Goal: Task Accomplishment & Management: Manage account settings

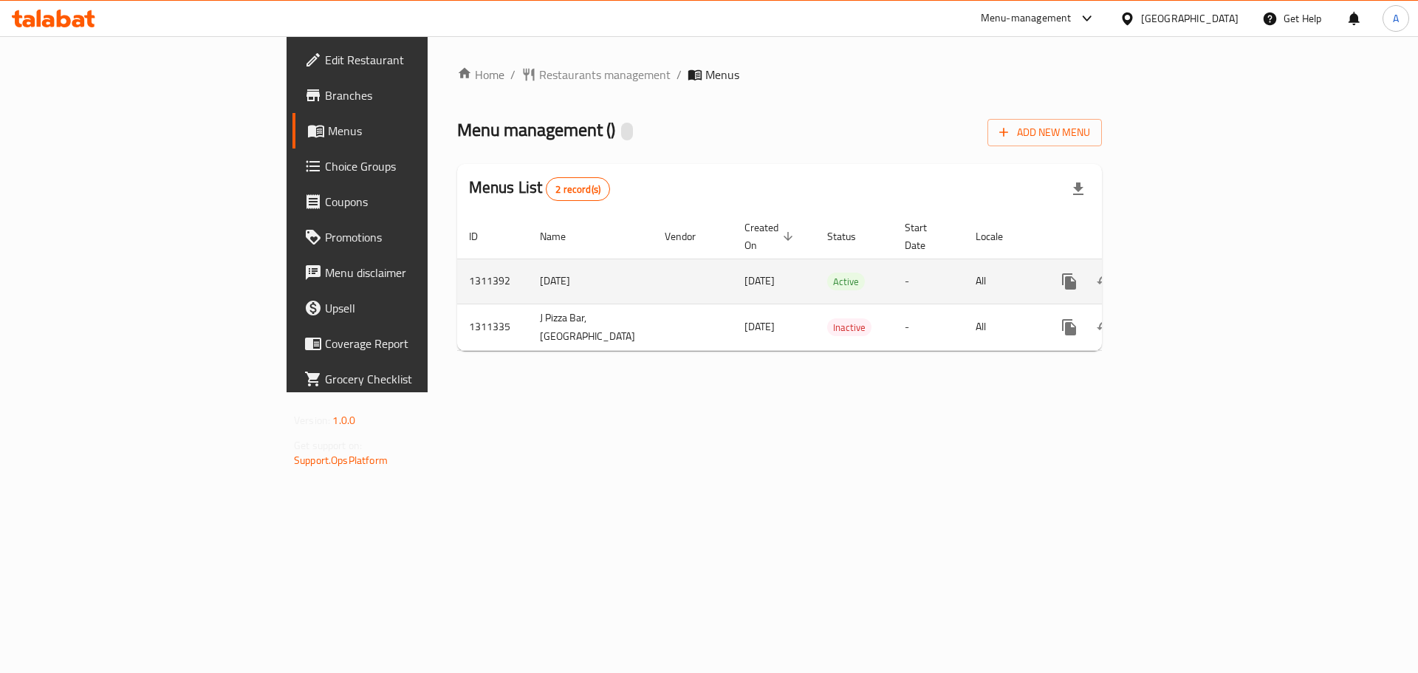
click at [1184, 272] on icon "enhanced table" at bounding box center [1176, 281] width 18 height 18
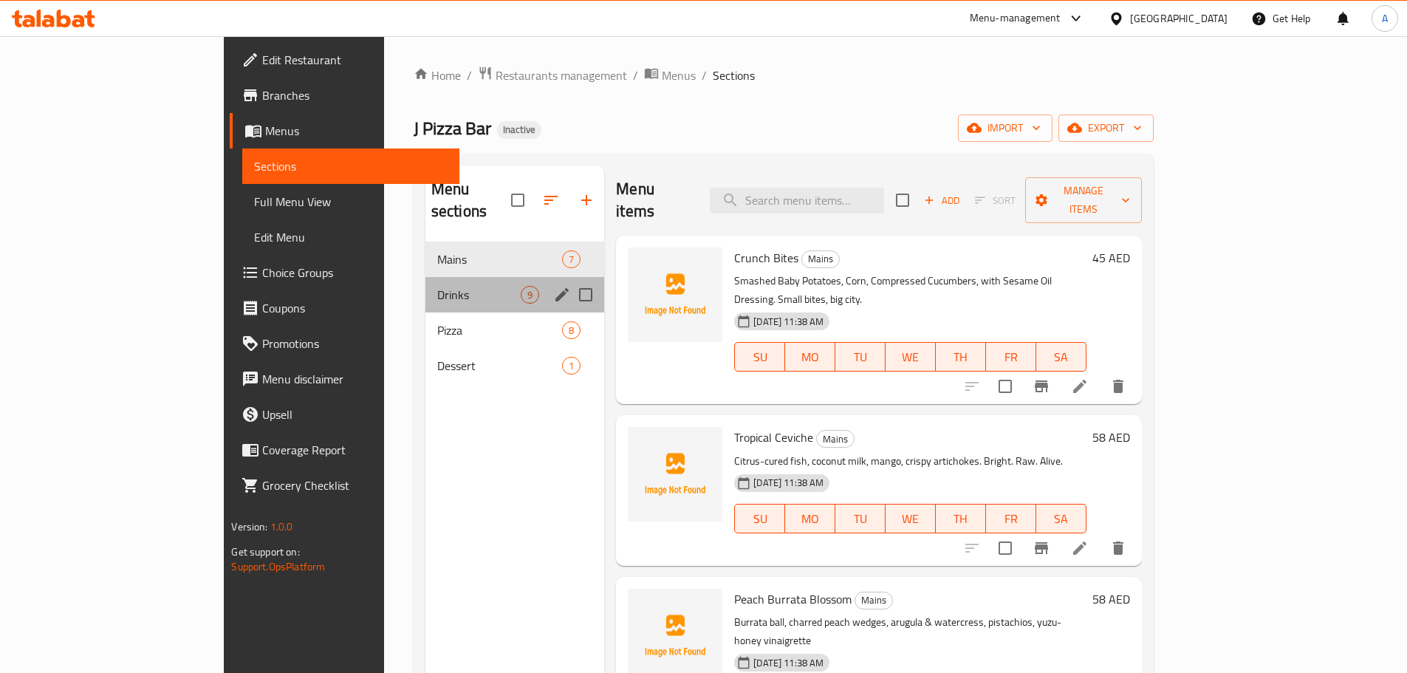
click at [425, 286] on div "Drinks 9" at bounding box center [514, 294] width 179 height 35
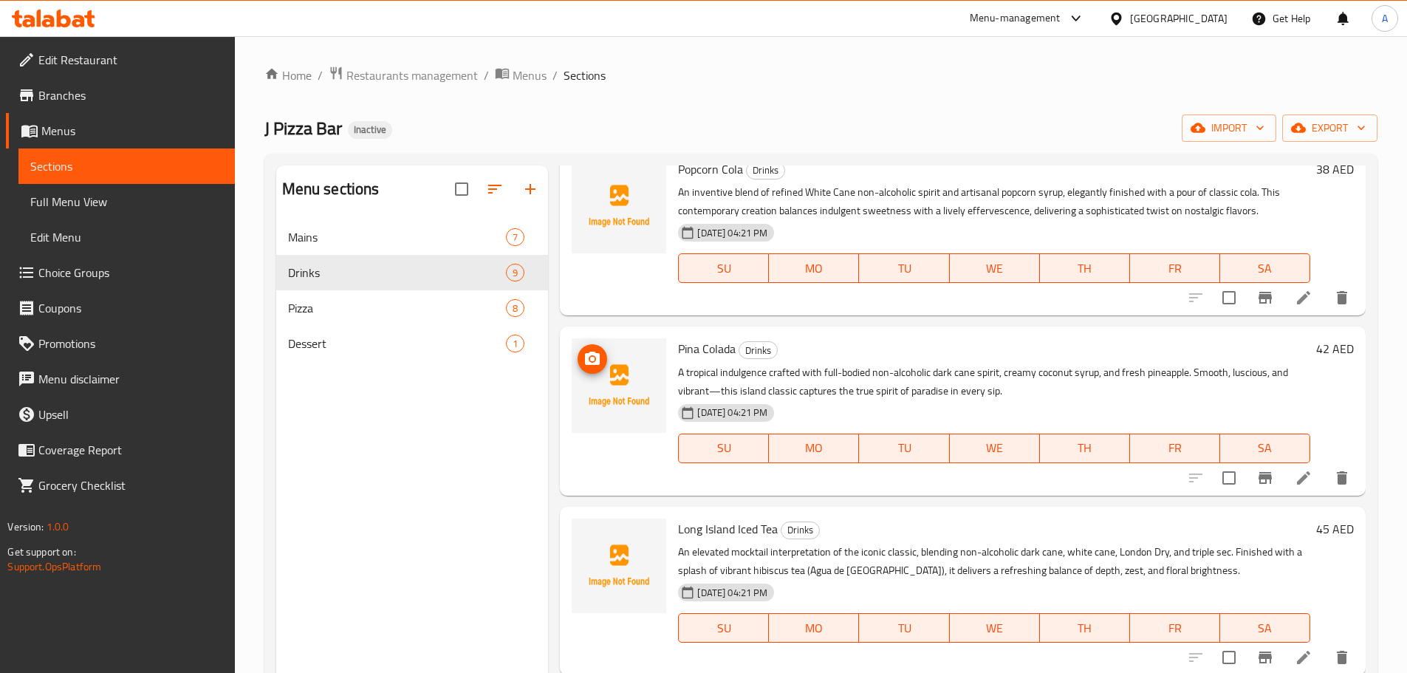
scroll to position [148, 0]
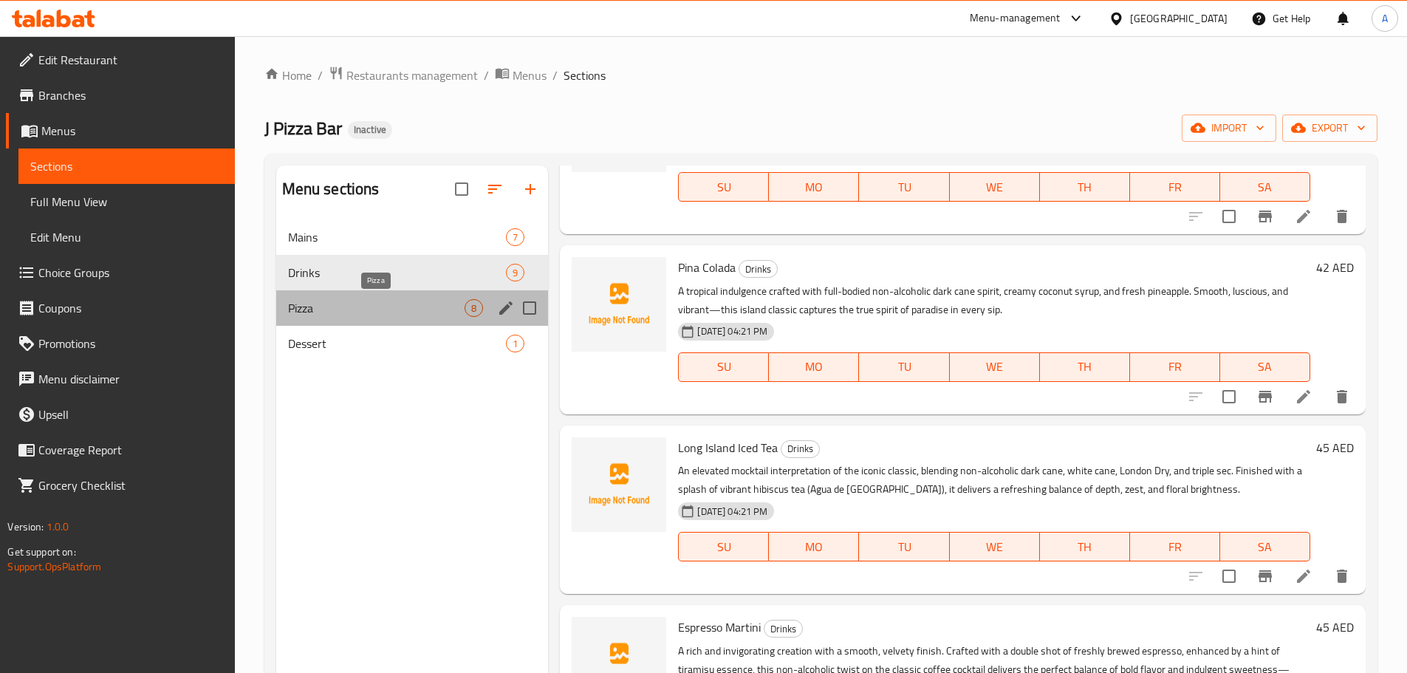
click at [346, 299] on span "Pizza" at bounding box center [376, 308] width 177 height 18
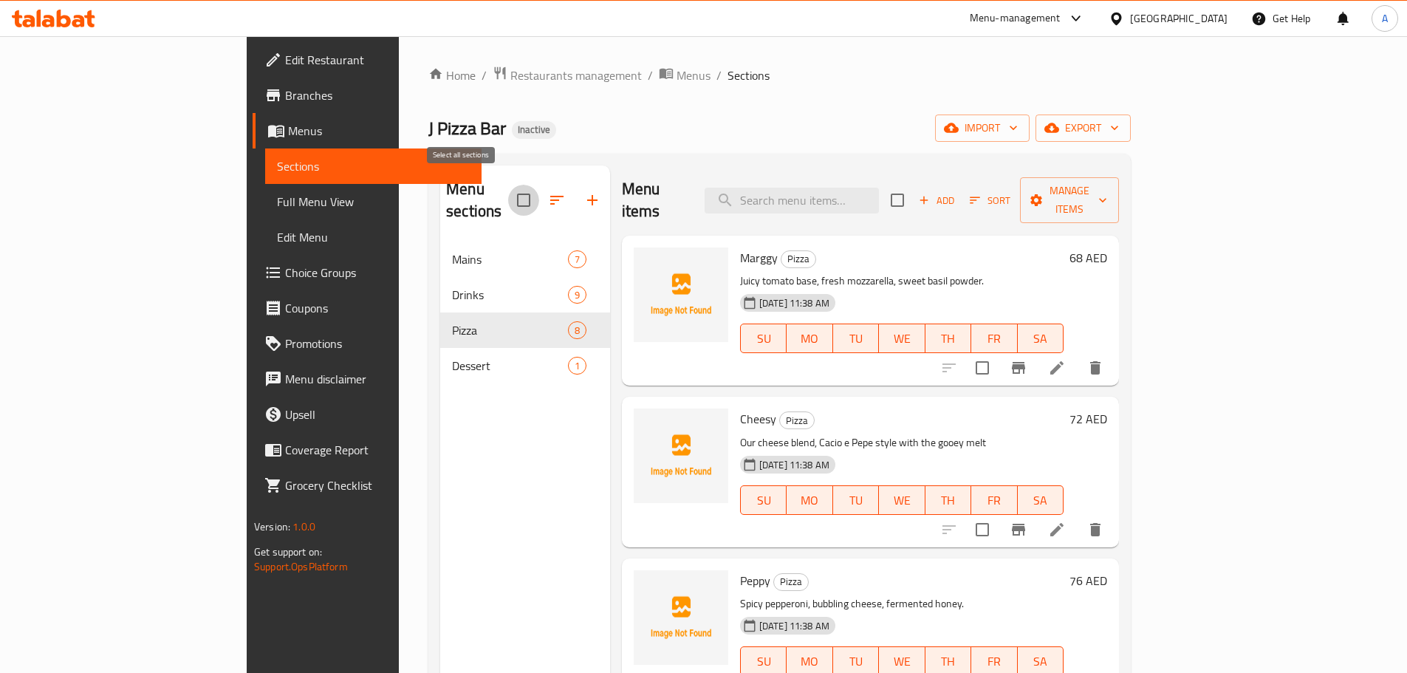
click at [508, 188] on input "checkbox" at bounding box center [523, 200] width 31 height 31
checkbox input "true"
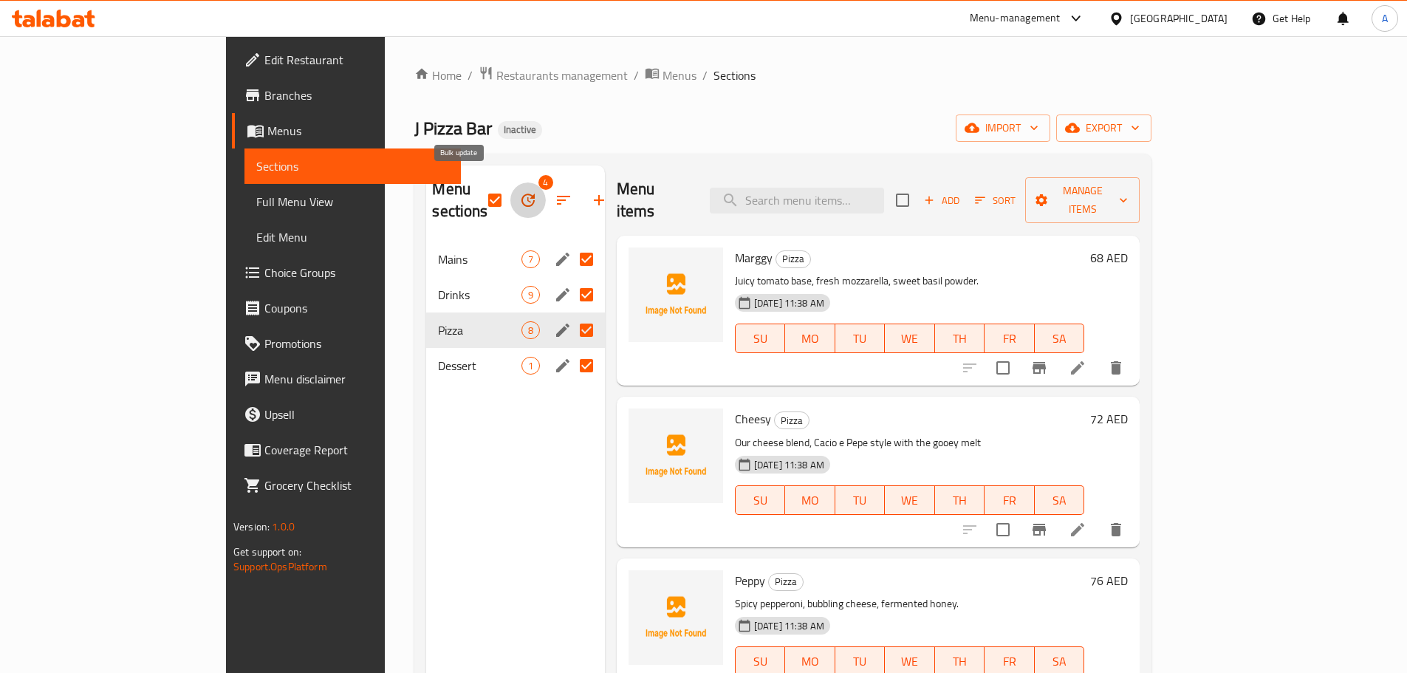
click at [510, 193] on button "button" at bounding box center [527, 199] width 35 height 35
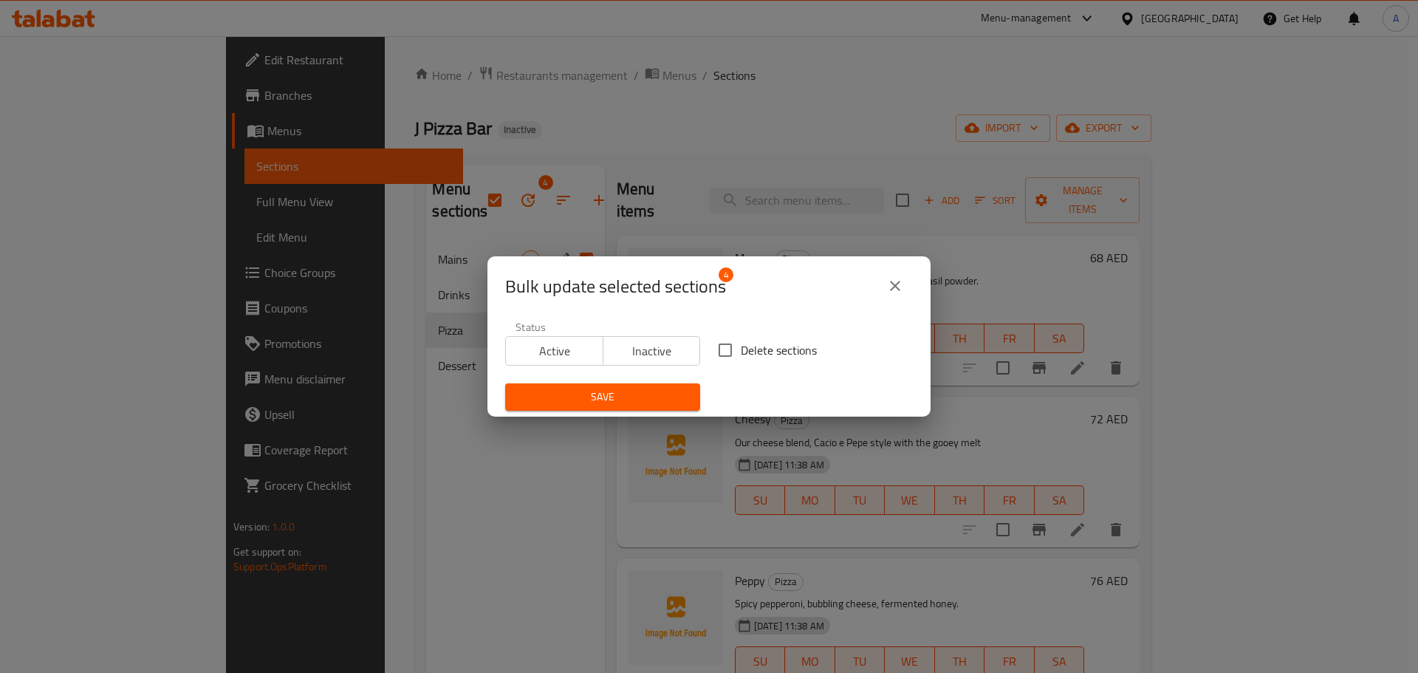
click at [730, 352] on input "Delete sections" at bounding box center [725, 349] width 31 height 31
checkbox input "true"
click at [638, 402] on span "Save" at bounding box center [602, 397] width 171 height 18
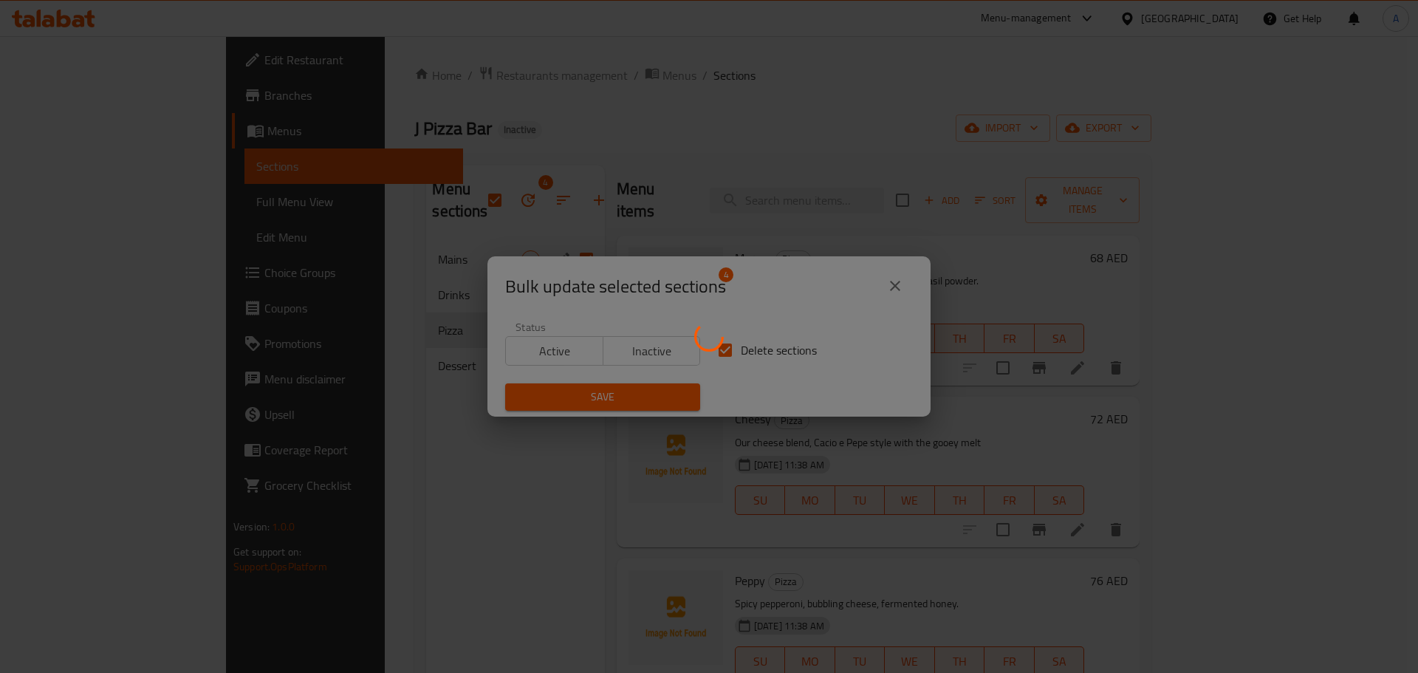
checkbox input "false"
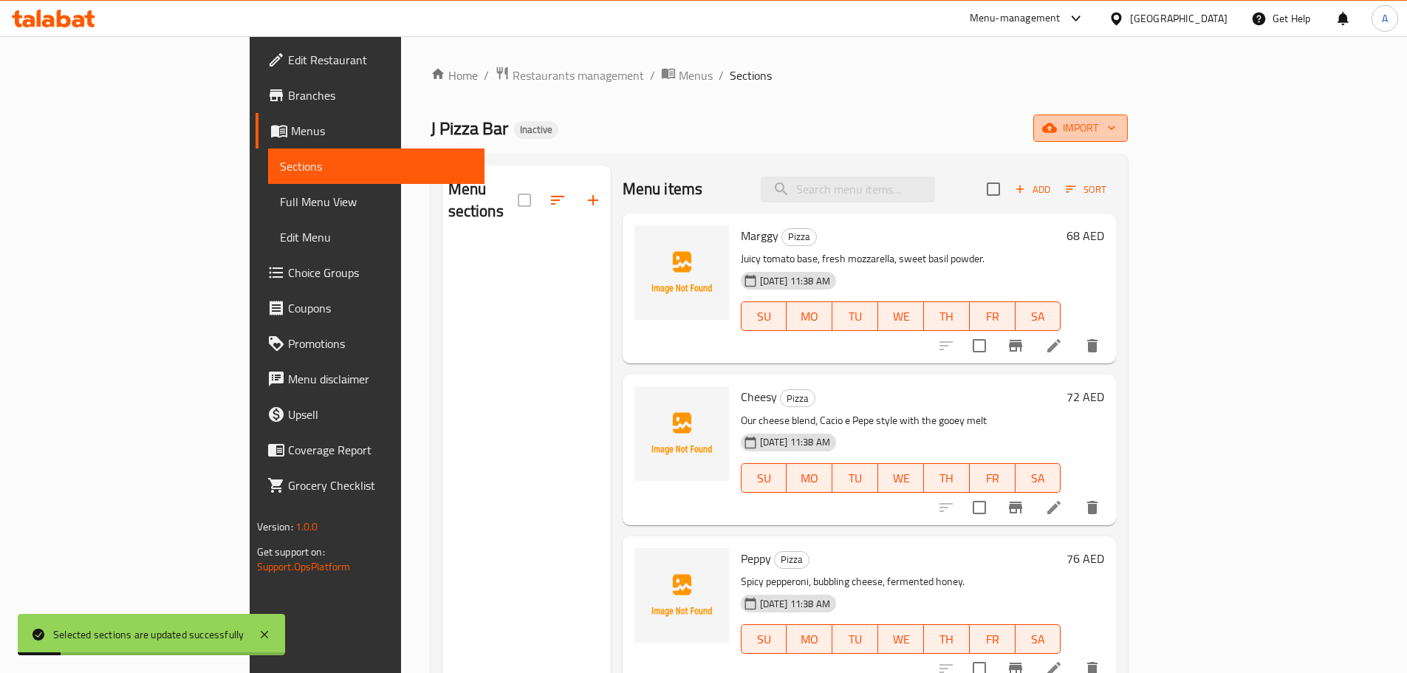
click at [1057, 130] on icon "button" at bounding box center [1049, 128] width 15 height 10
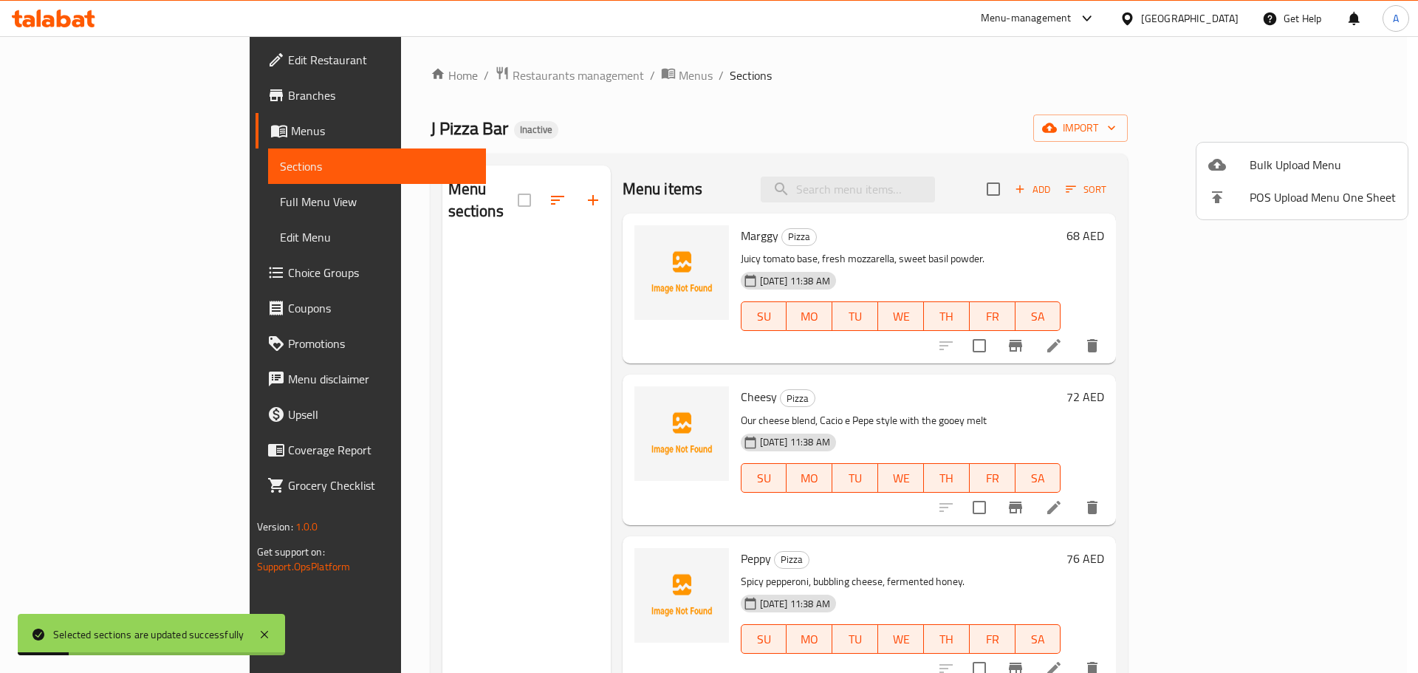
drag, startPoint x: 1297, startPoint y: 130, endPoint x: 1288, endPoint y: 154, distance: 25.2
click at [1288, 156] on span "Bulk Upload Menu" at bounding box center [1322, 165] width 146 height 18
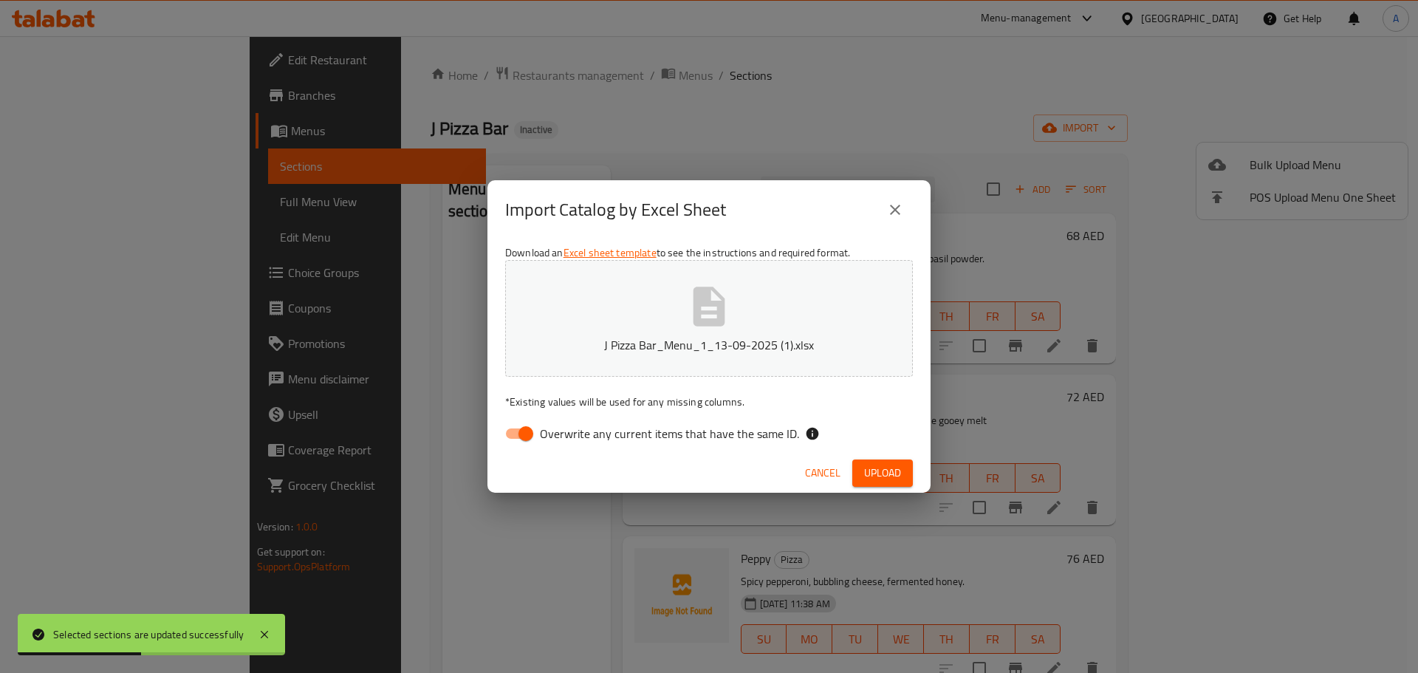
click at [748, 442] on span "Overwrite any current items that have the same ID." at bounding box center [669, 434] width 259 height 18
click at [568, 442] on input "Overwrite any current items that have the same ID." at bounding box center [526, 433] width 84 height 28
checkbox input "false"
click at [896, 480] on span "Upload" at bounding box center [882, 473] width 37 height 18
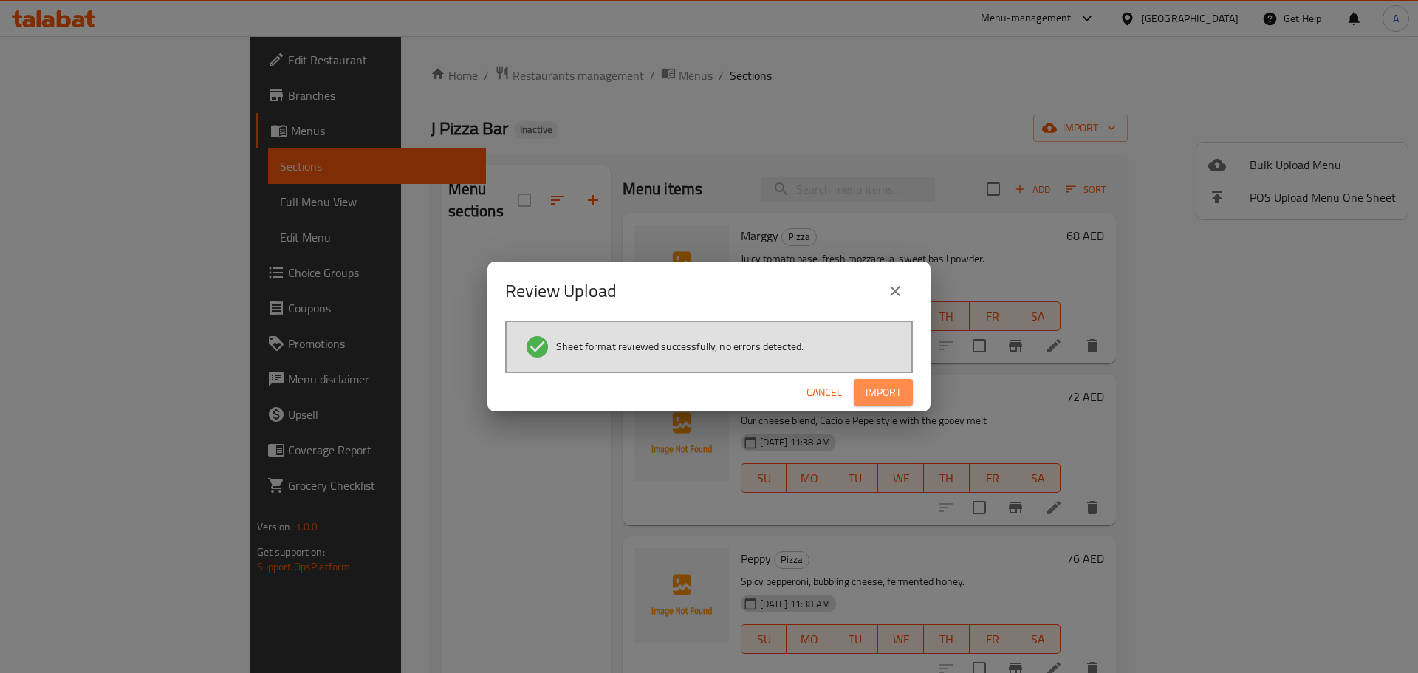
click at [890, 391] on span "Import" at bounding box center [882, 392] width 35 height 18
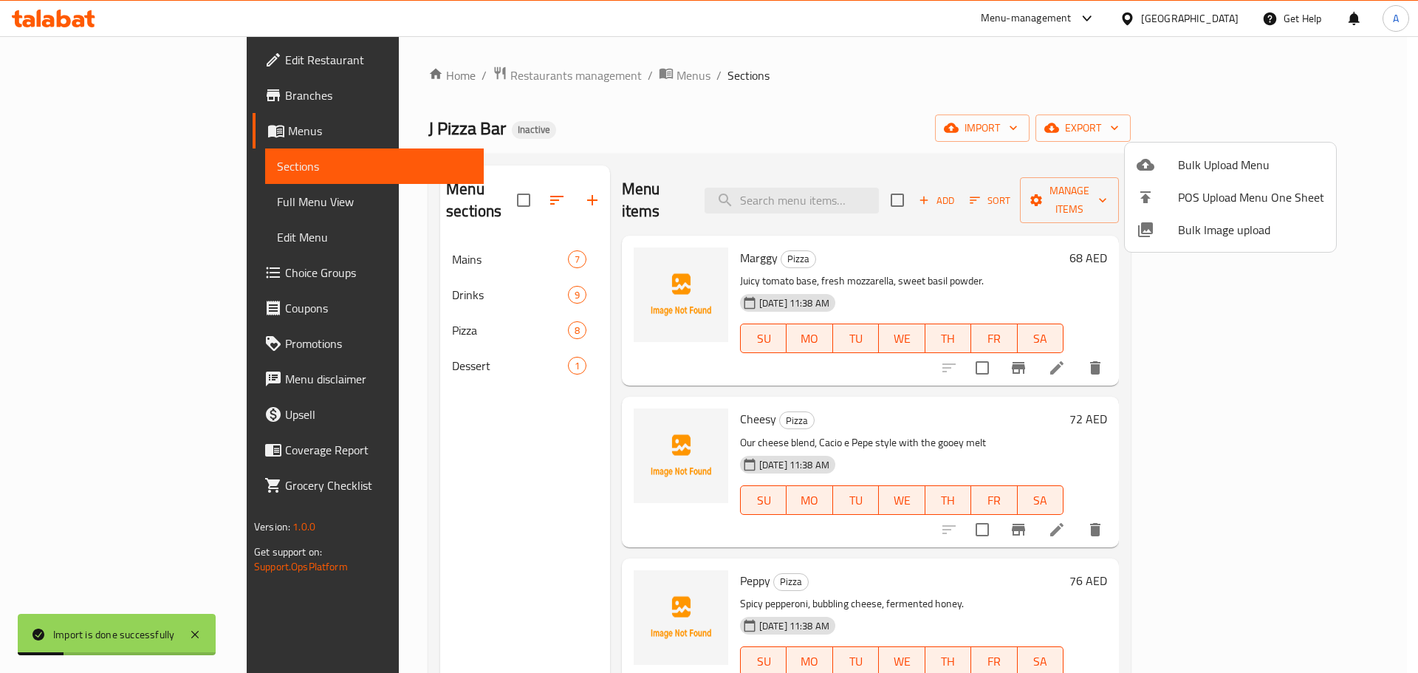
click at [56, 206] on div at bounding box center [709, 336] width 1418 height 673
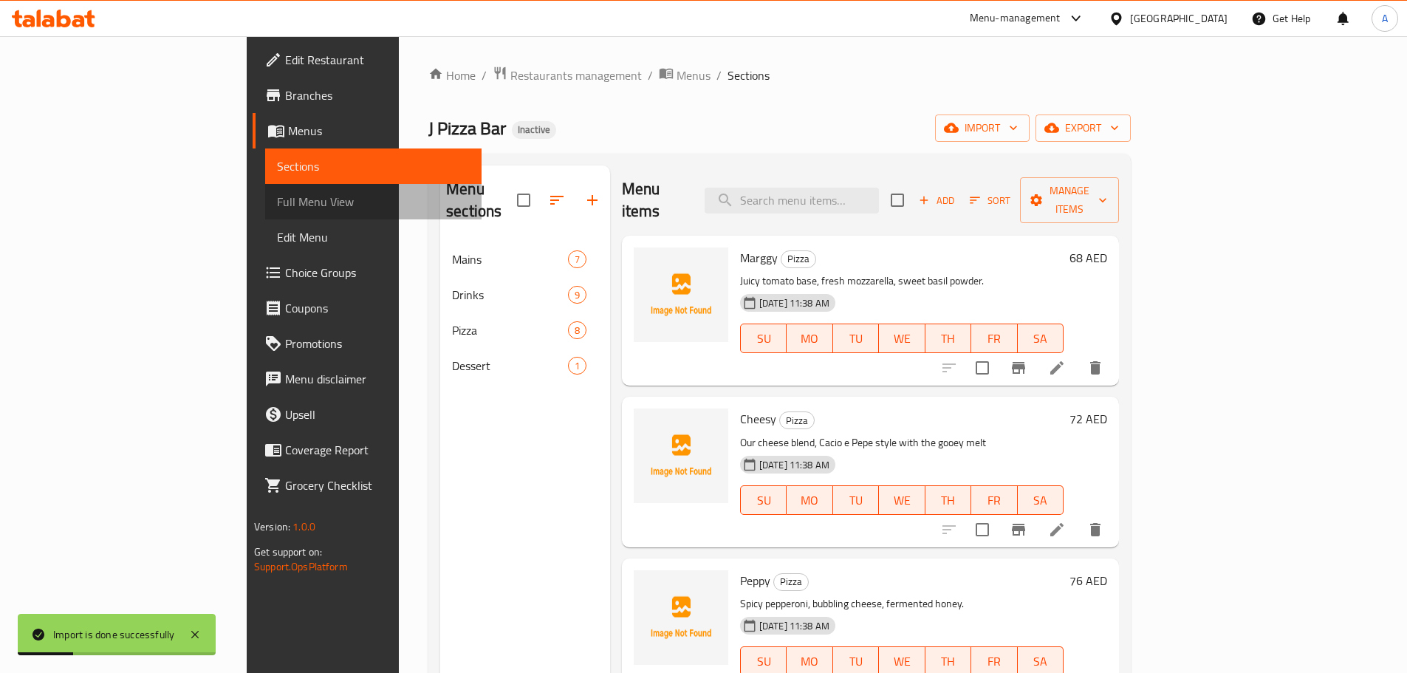
click at [277, 206] on span "Full Menu View" at bounding box center [373, 202] width 193 height 18
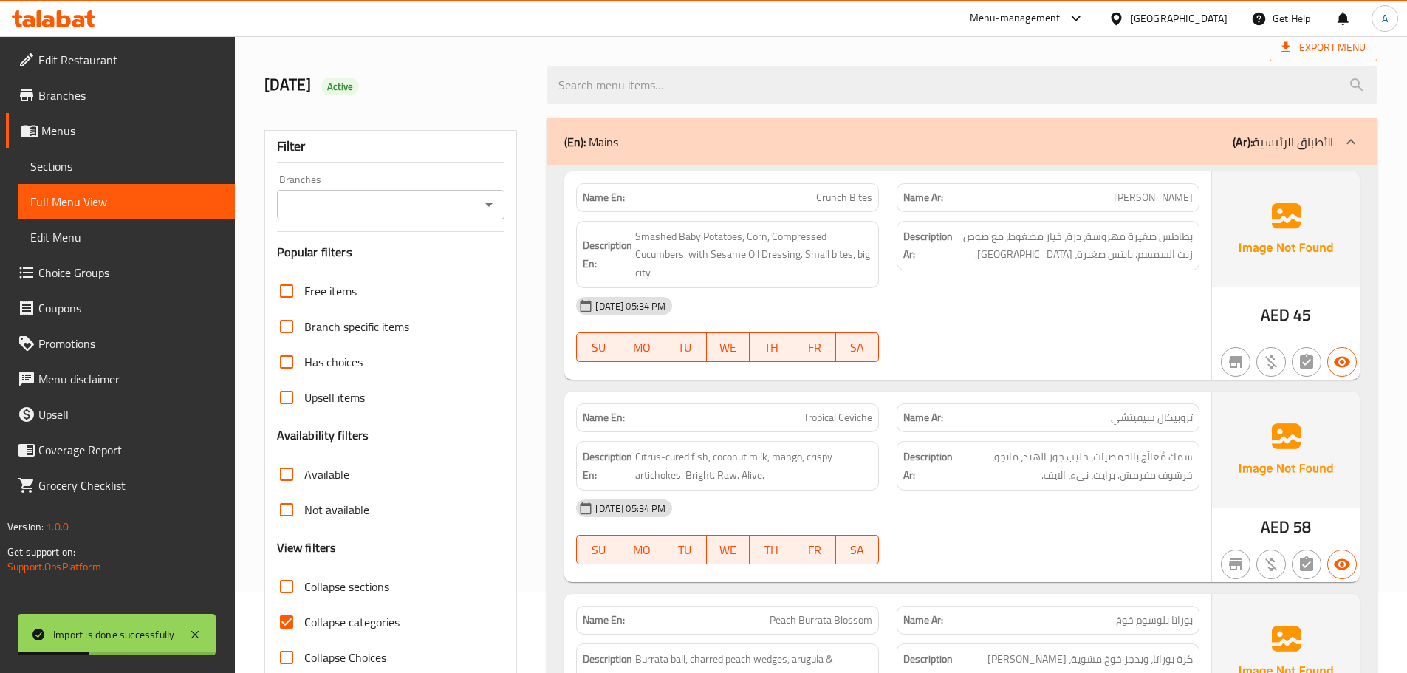
scroll to position [222, 0]
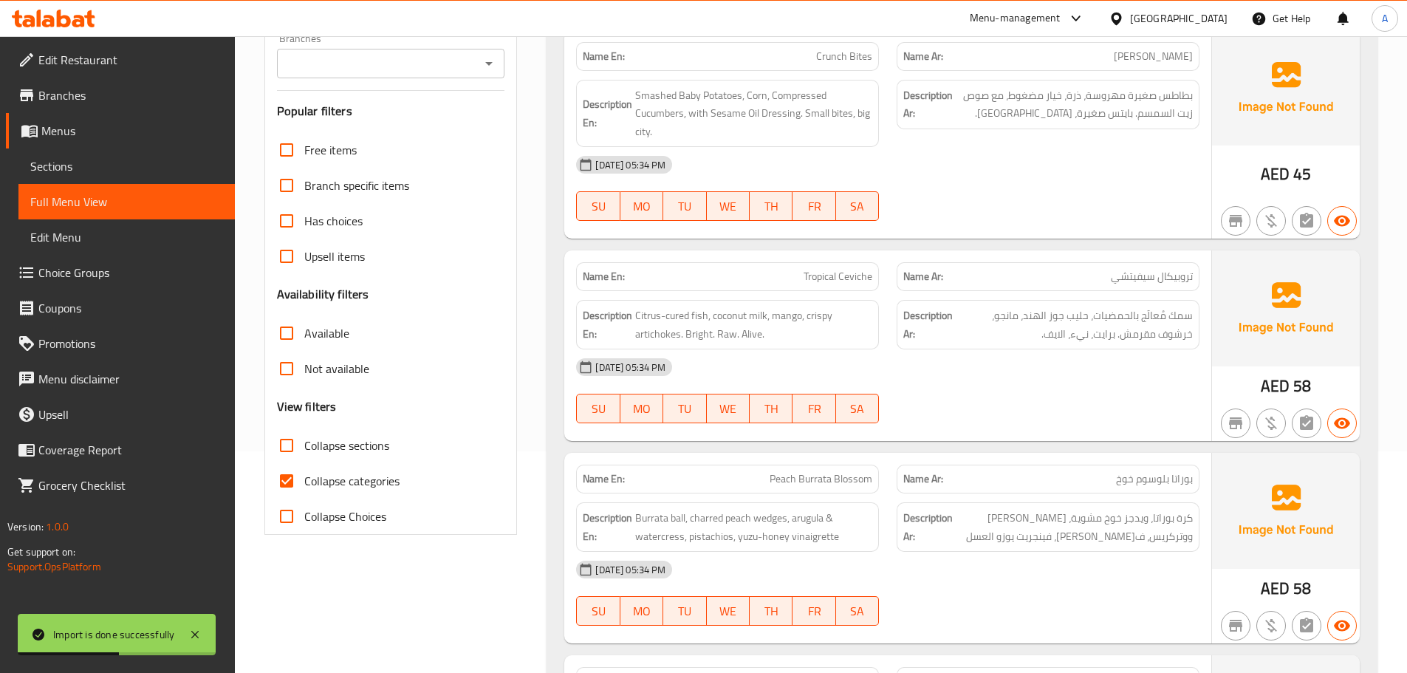
click at [295, 448] on input "Collapse sections" at bounding box center [286, 445] width 35 height 35
checkbox input "true"
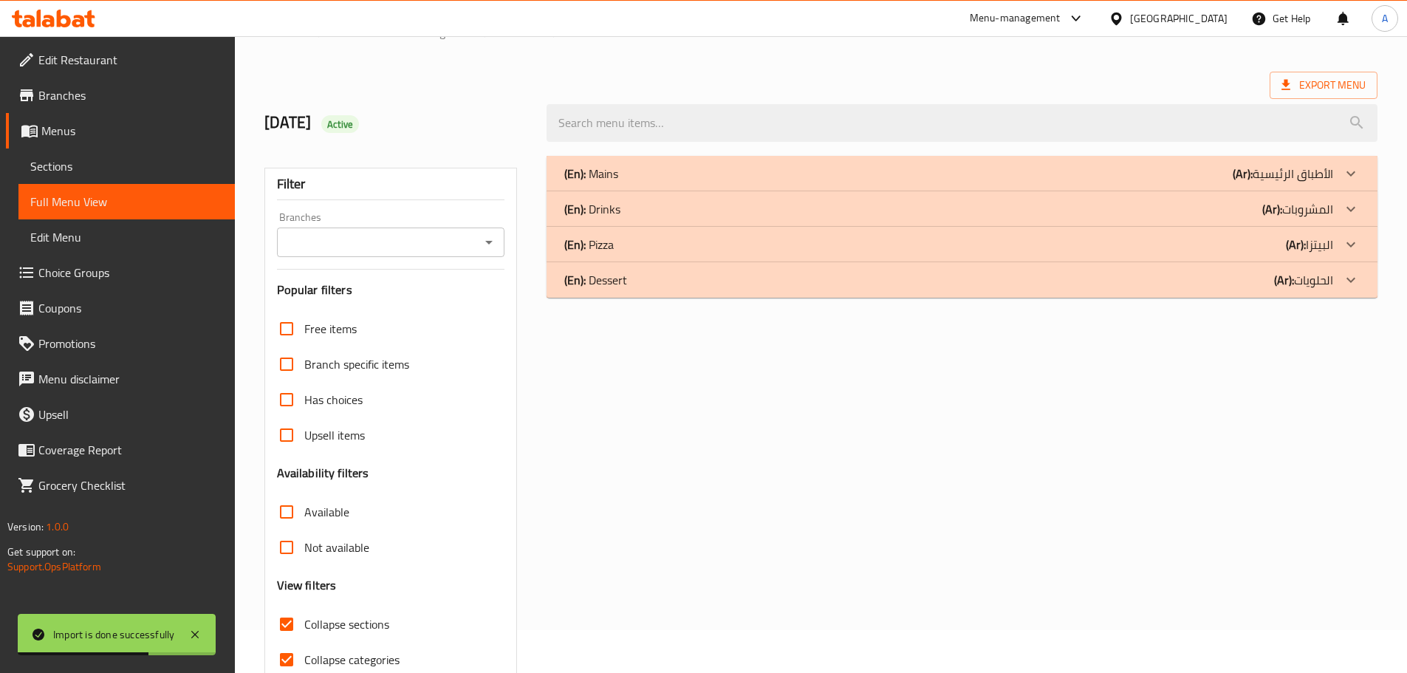
scroll to position [0, 0]
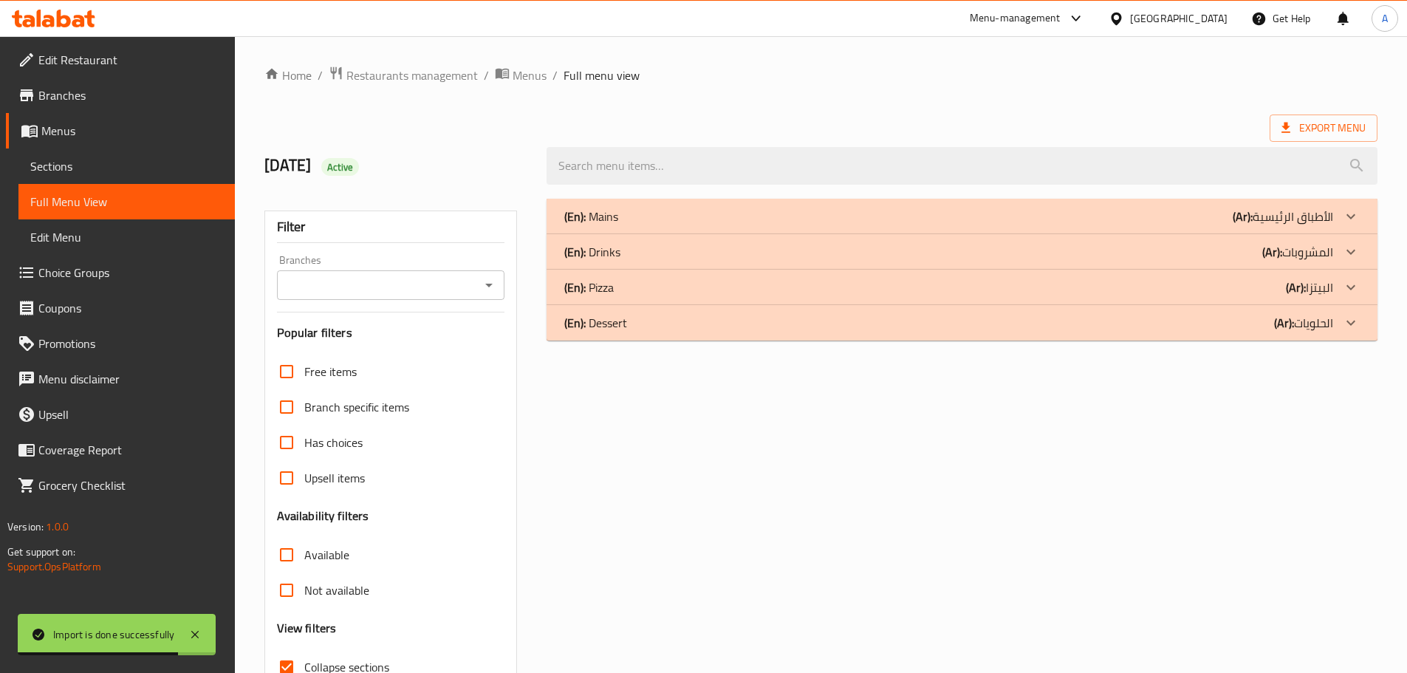
click at [622, 259] on div "(En): Drinks (Ar): المشروبات" at bounding box center [948, 252] width 769 height 18
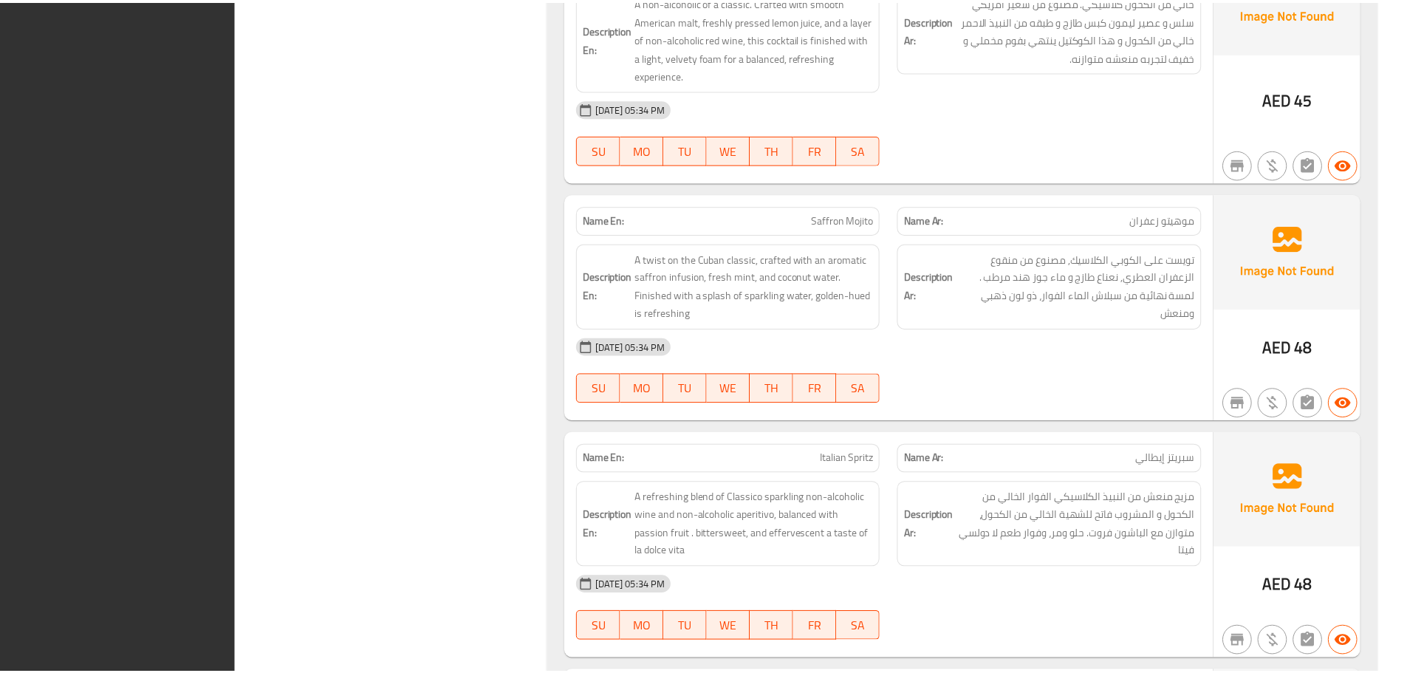
scroll to position [1884, 0]
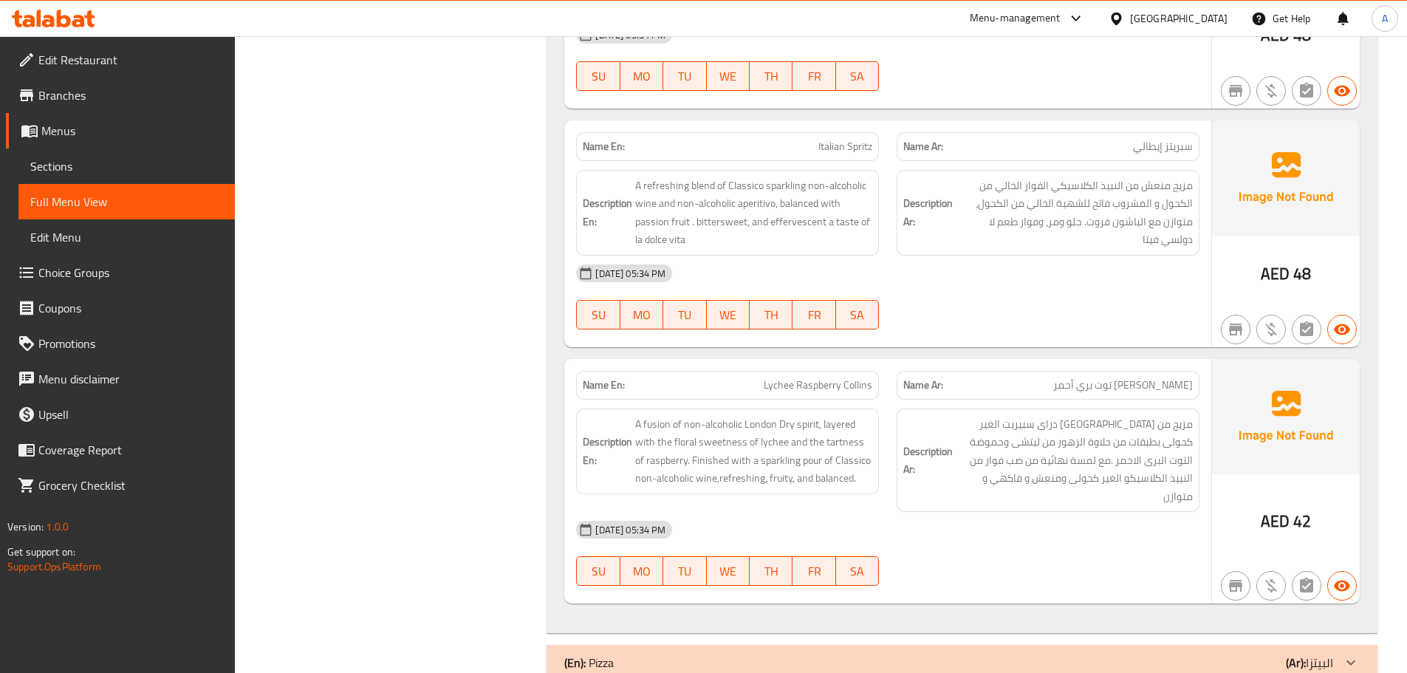
click at [133, 157] on span "Sections" at bounding box center [126, 166] width 193 height 18
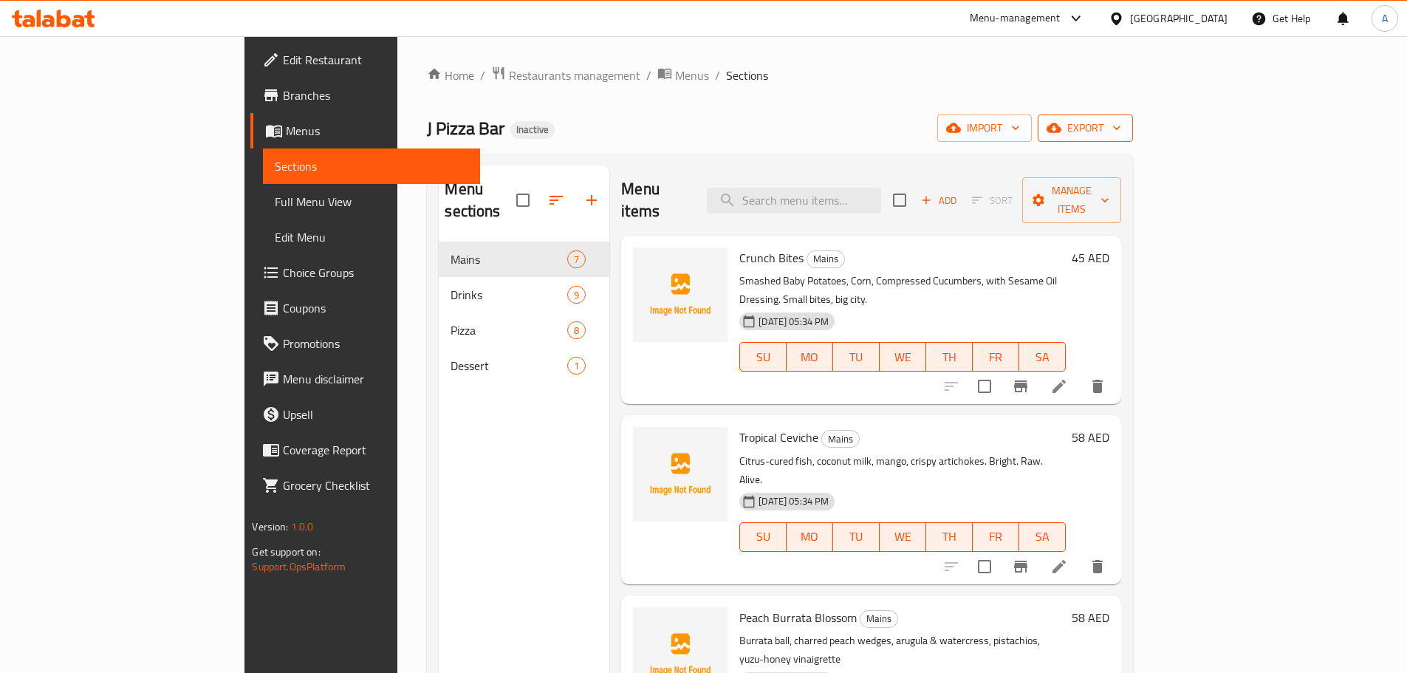
click at [1133, 127] on button "export" at bounding box center [1084, 127] width 95 height 27
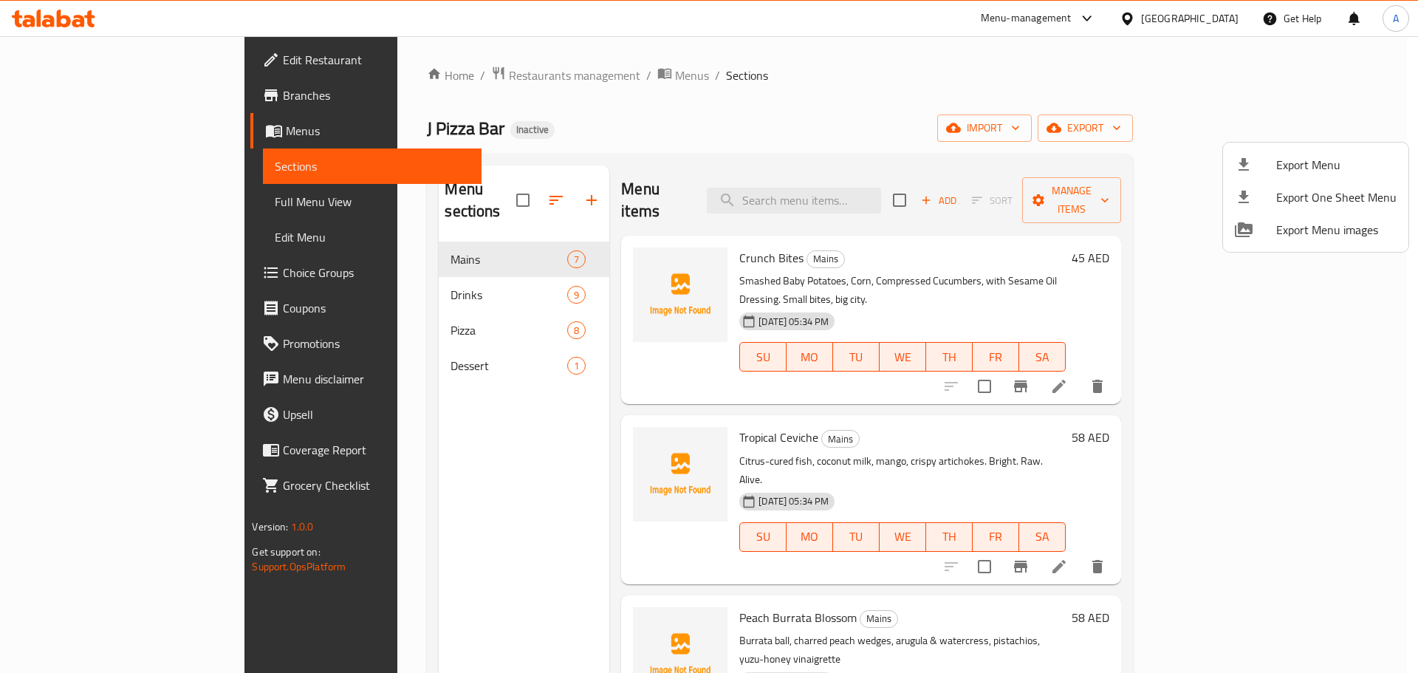
click at [1286, 162] on span "Export Menu" at bounding box center [1336, 165] width 120 height 18
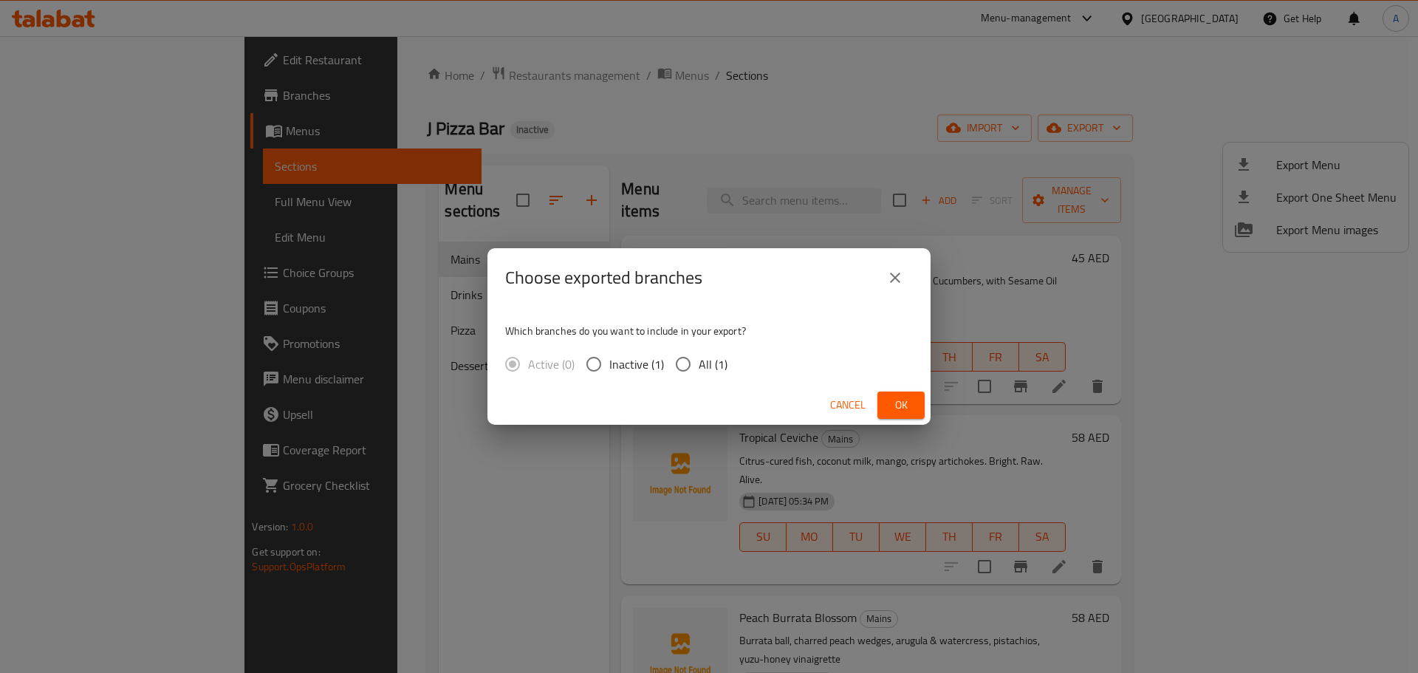
drag, startPoint x: 698, startPoint y: 368, endPoint x: 846, endPoint y: 394, distance: 150.0
click at [698, 367] on span "All (1)" at bounding box center [712, 364] width 29 height 18
click at [698, 367] on input "All (1)" at bounding box center [682, 363] width 31 height 31
radio input "true"
click at [902, 405] on span "Ok" at bounding box center [901, 405] width 24 height 18
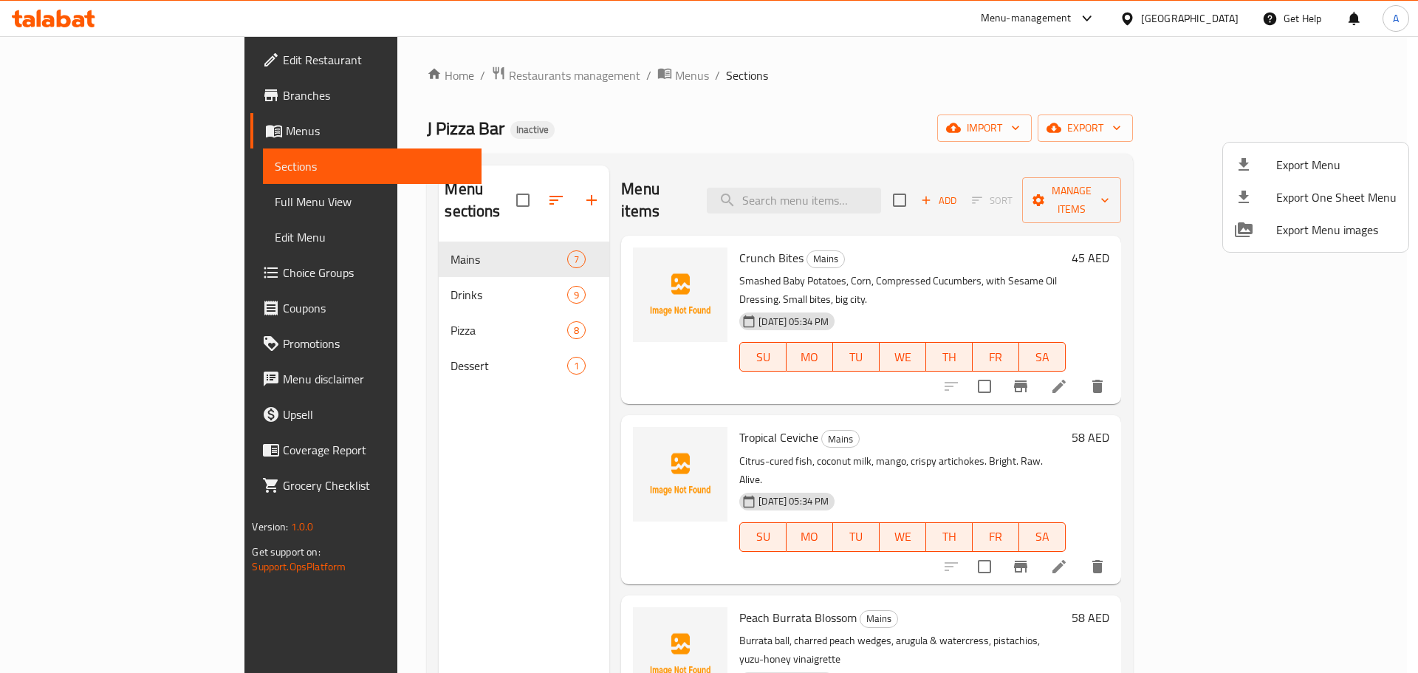
click at [346, 295] on div at bounding box center [709, 336] width 1418 height 673
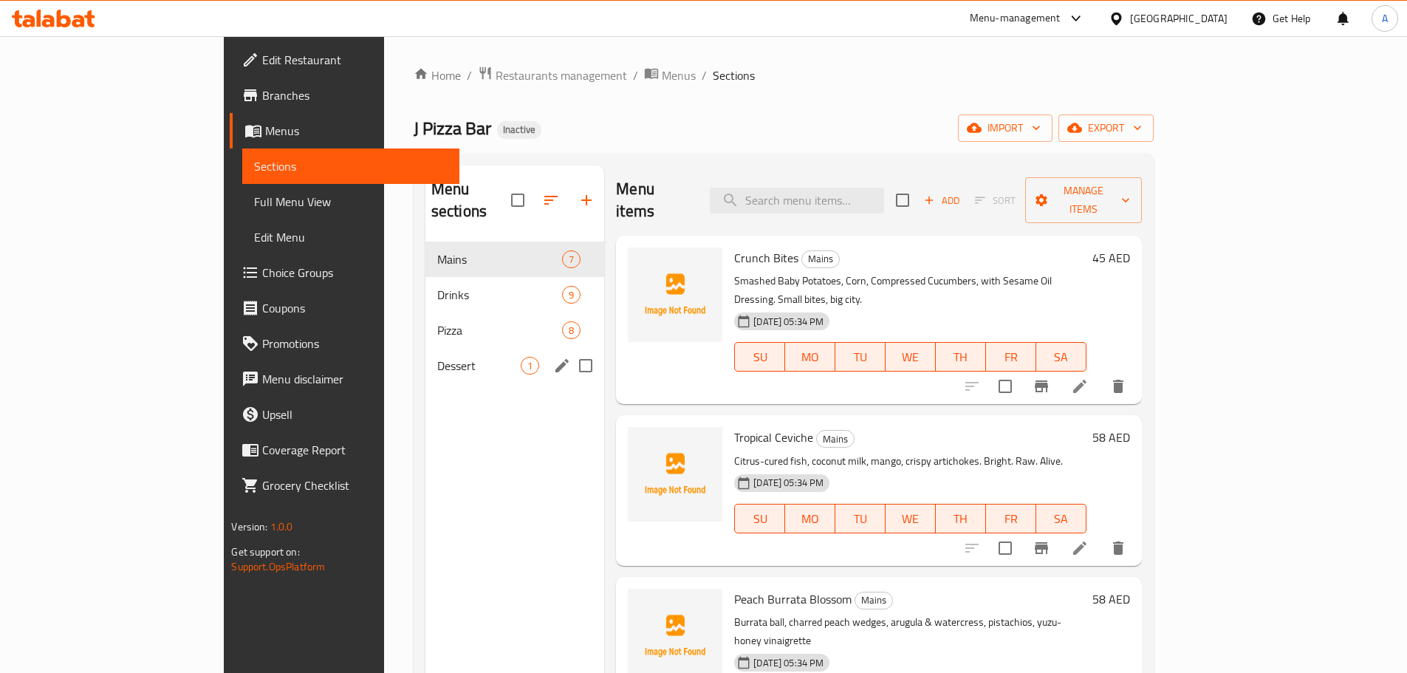
click at [425, 348] on div "Dessert 1" at bounding box center [514, 365] width 179 height 35
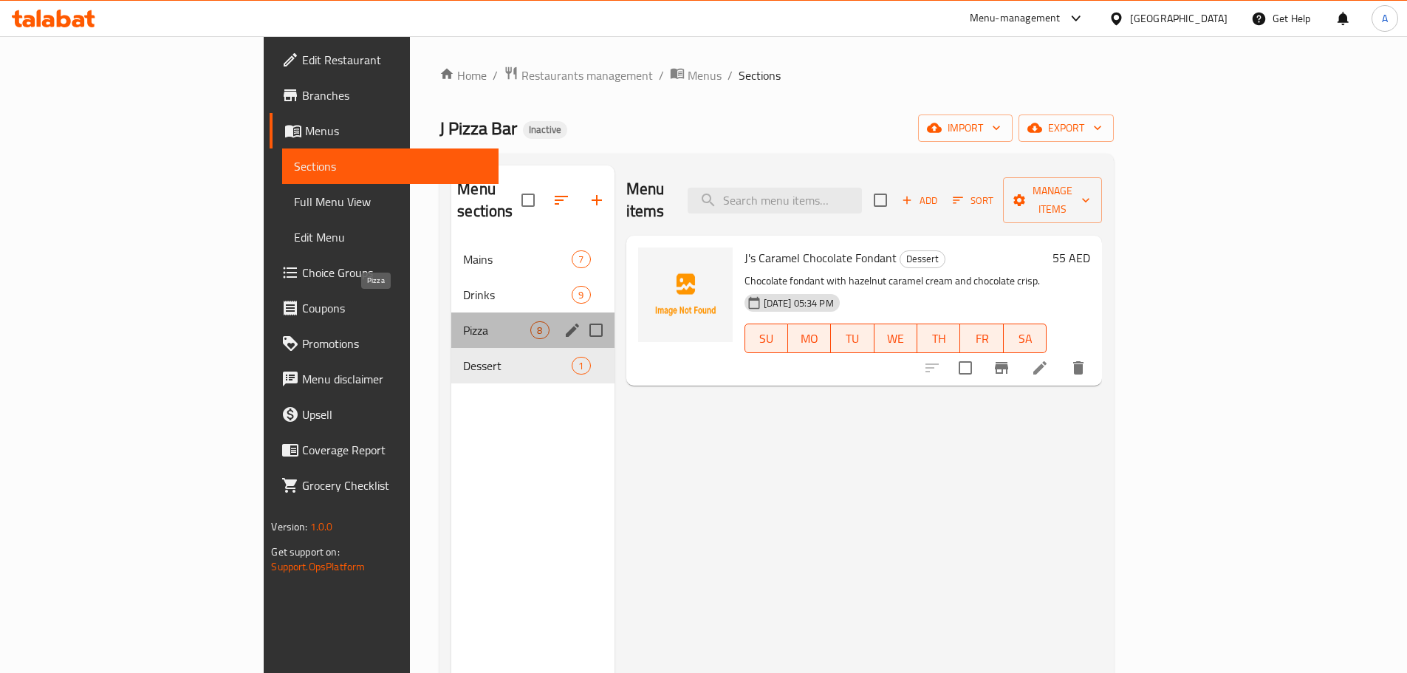
click at [463, 321] on span "Pizza" at bounding box center [496, 330] width 67 height 18
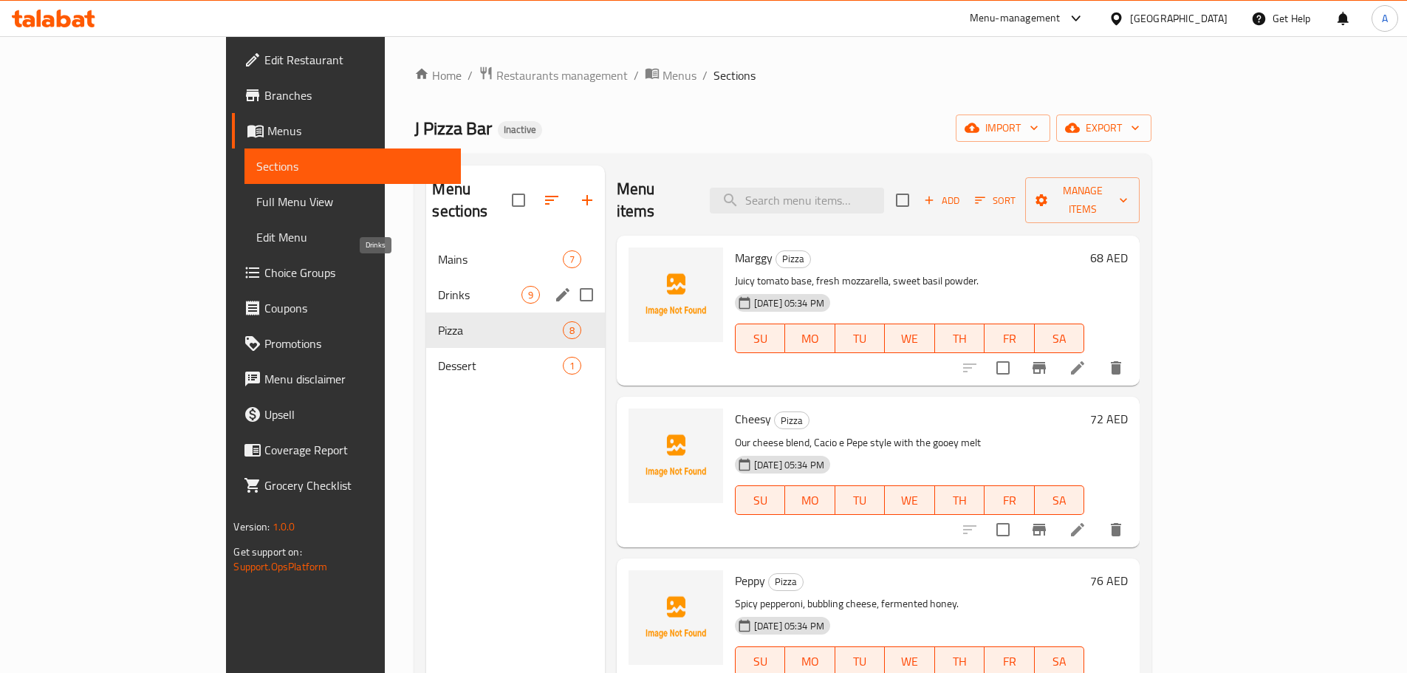
click at [438, 286] on span "Drinks" at bounding box center [479, 295] width 83 height 18
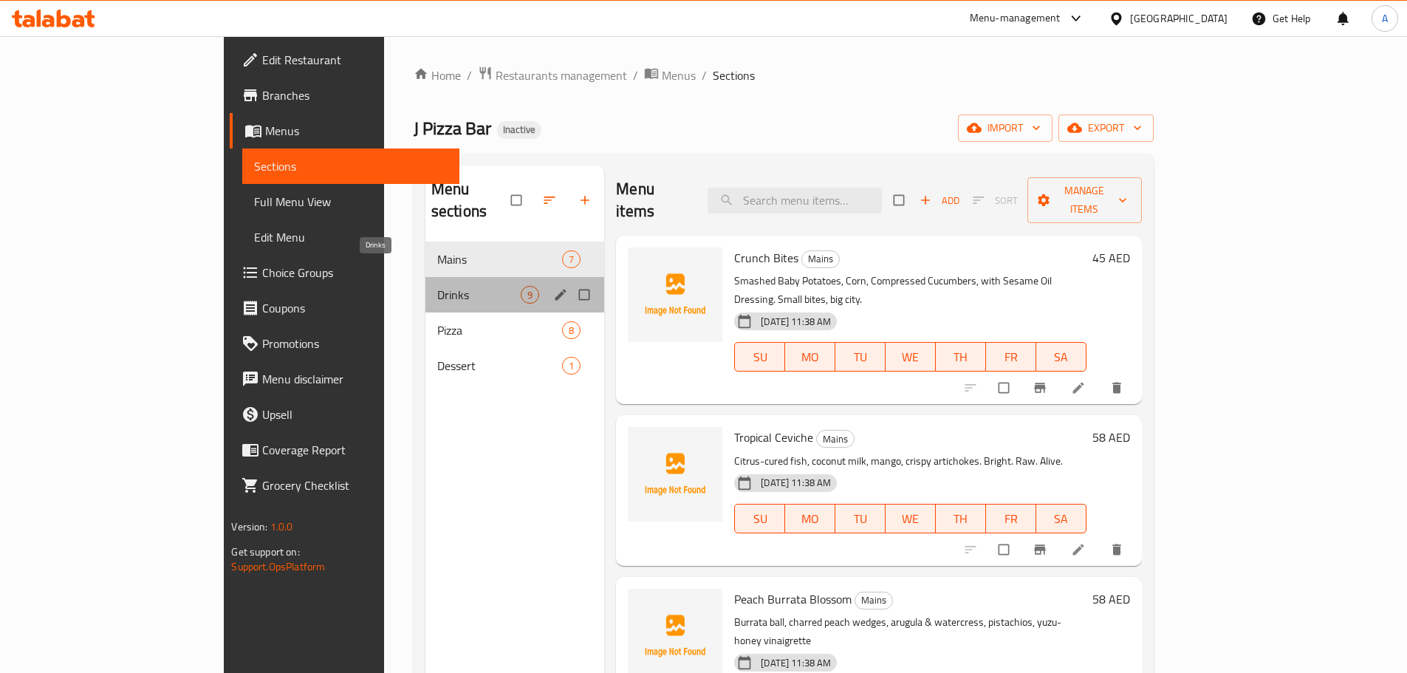
click at [437, 286] on span "Drinks" at bounding box center [478, 295] width 83 height 18
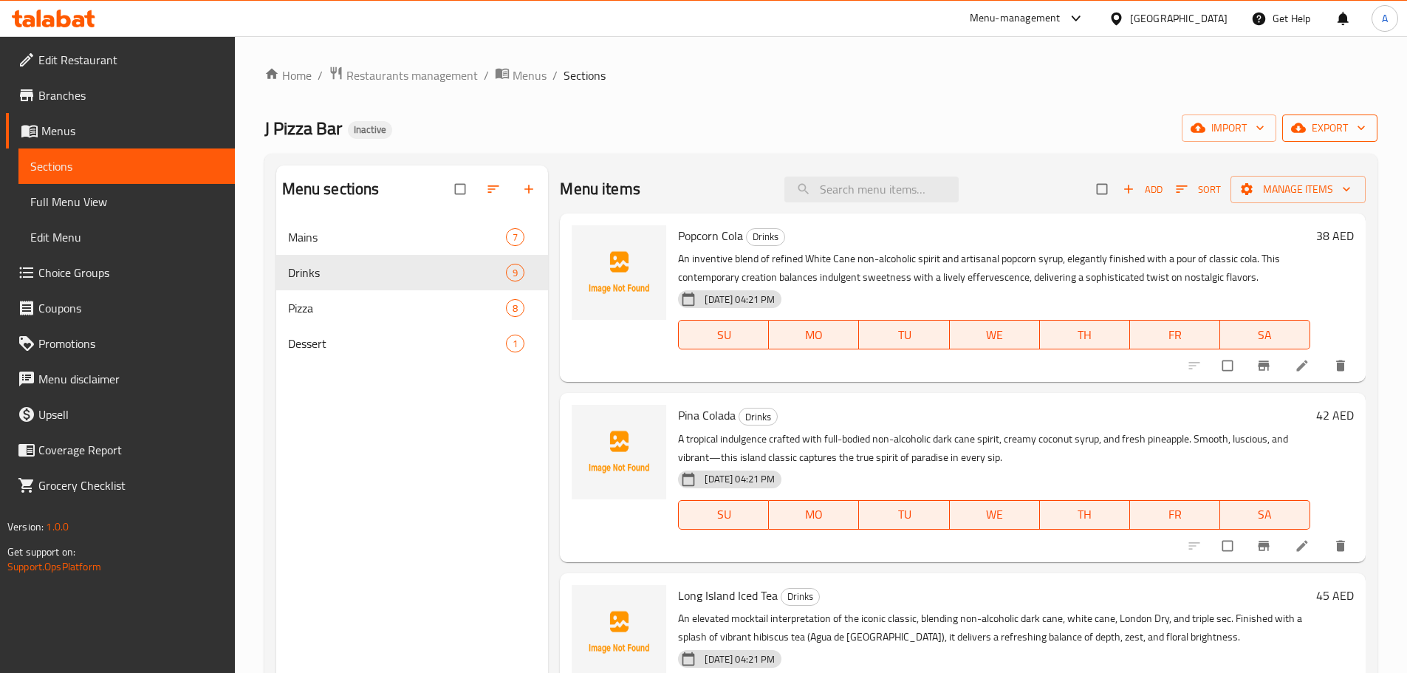
click at [1330, 139] on button "export" at bounding box center [1329, 127] width 95 height 27
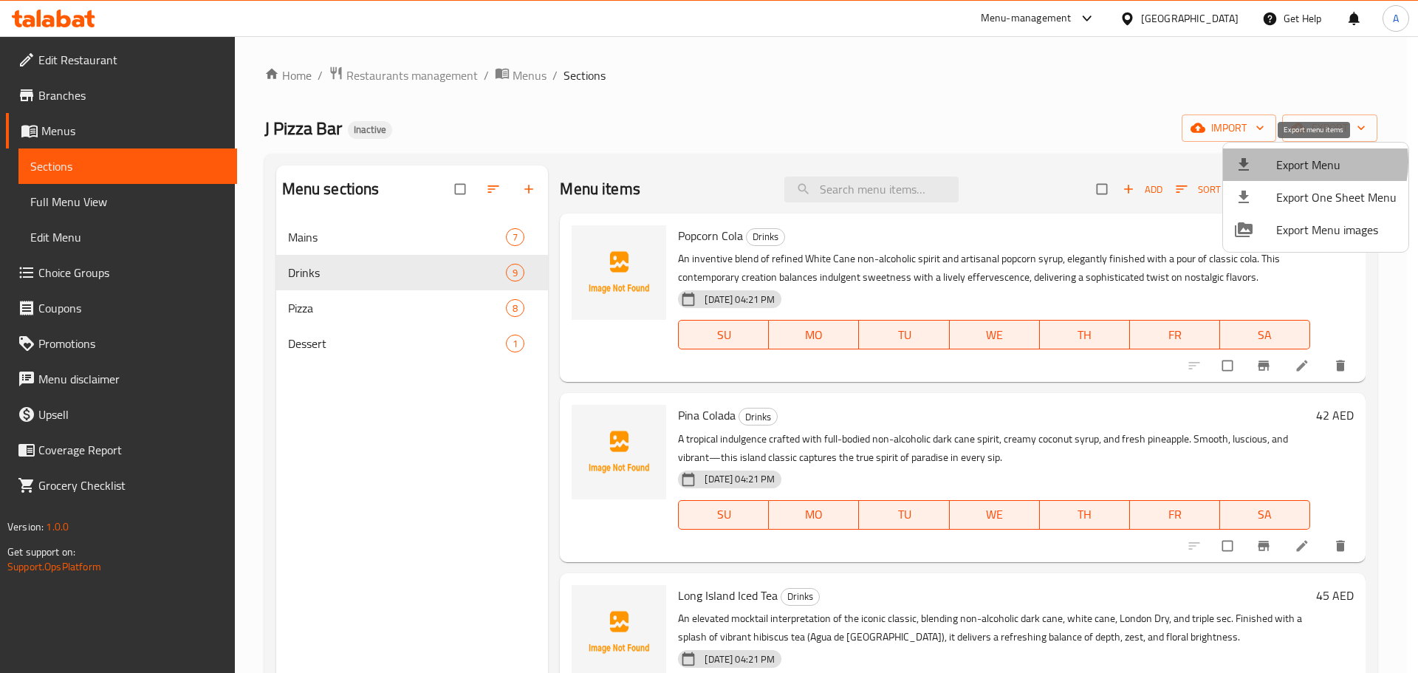
click at [1303, 162] on span "Export Menu" at bounding box center [1336, 165] width 120 height 18
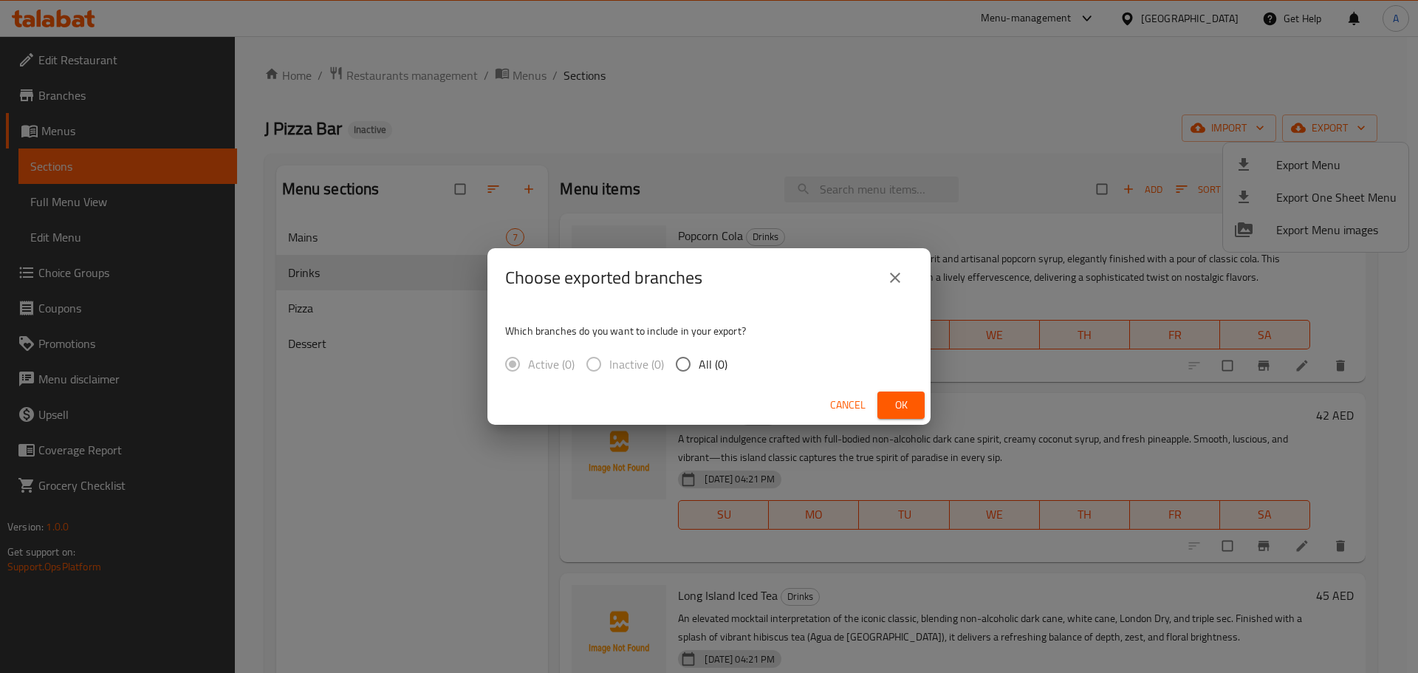
click at [797, 365] on div "Which branches do you want to include in your export? Active (0) Inactive (0) A…" at bounding box center [708, 346] width 443 height 78
click at [683, 357] on input "All (1)" at bounding box center [682, 363] width 31 height 31
radio input "true"
click at [921, 411] on button "Ok" at bounding box center [900, 404] width 47 height 27
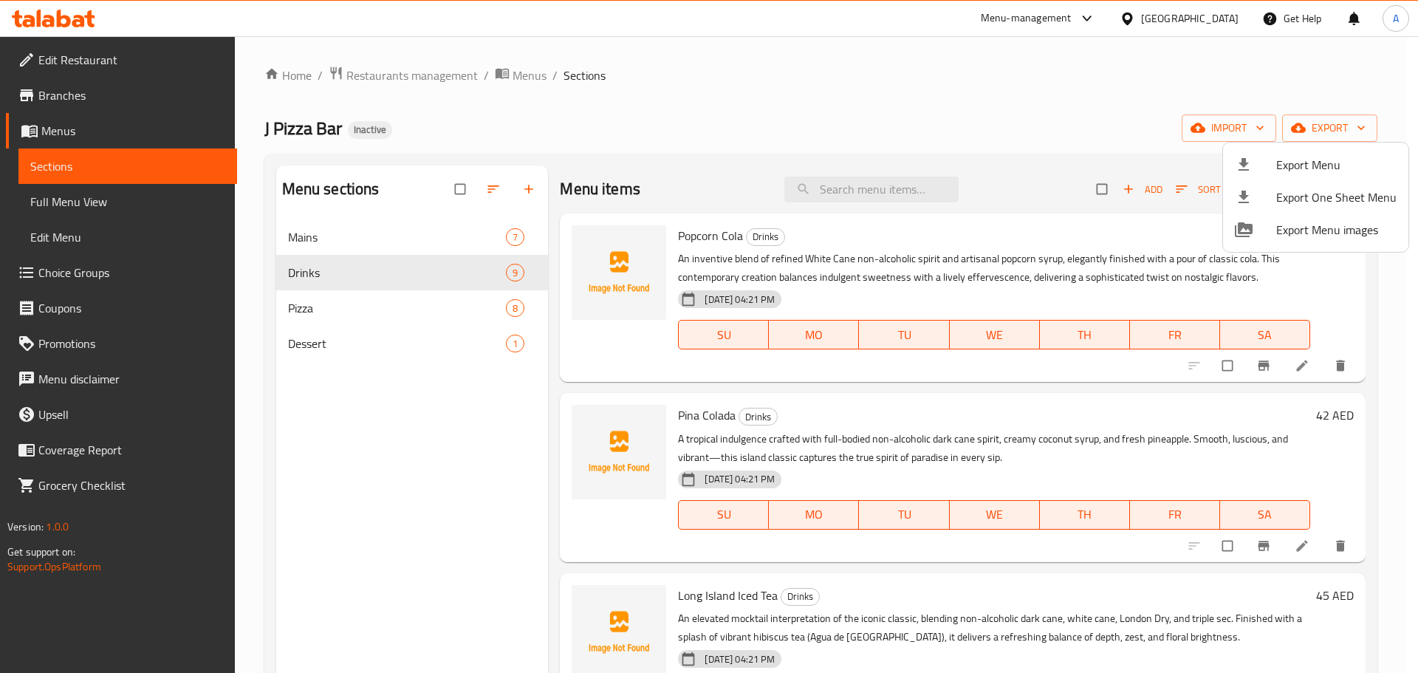
click at [112, 214] on div at bounding box center [709, 336] width 1418 height 673
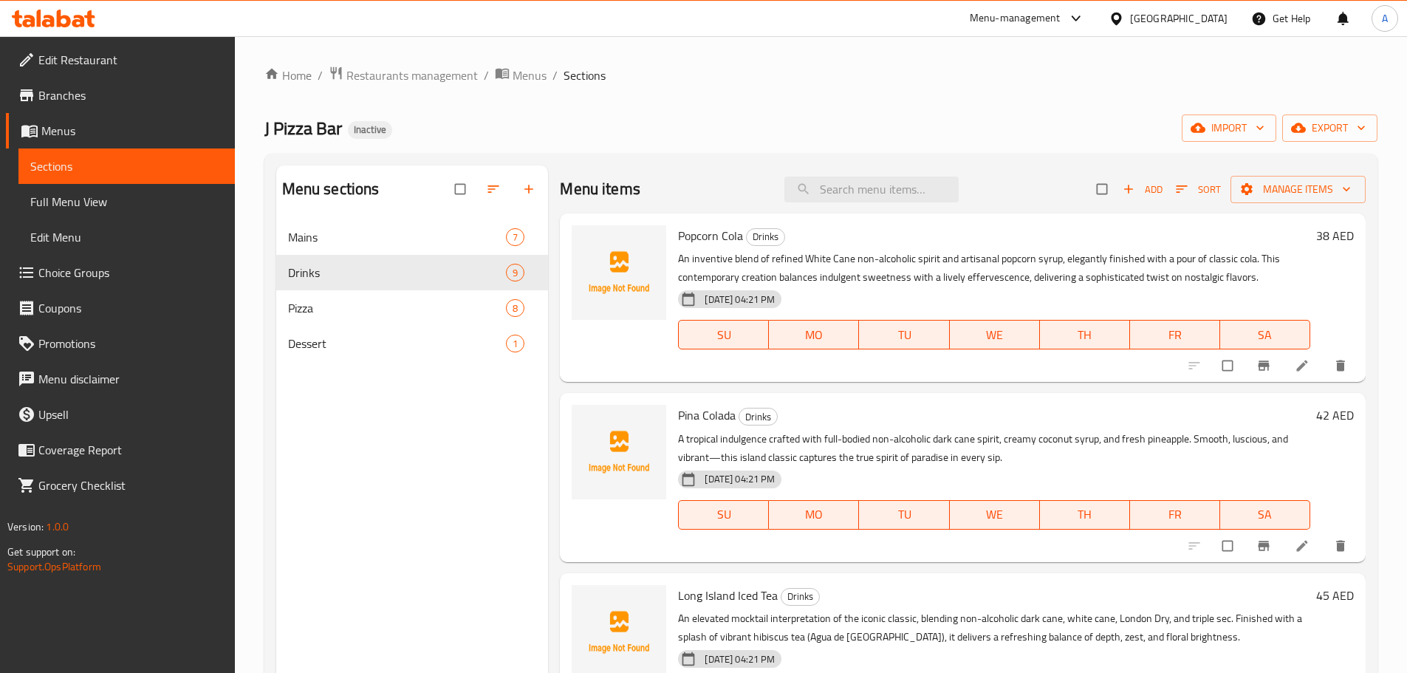
click at [112, 208] on span "Full Menu View" at bounding box center [126, 202] width 193 height 18
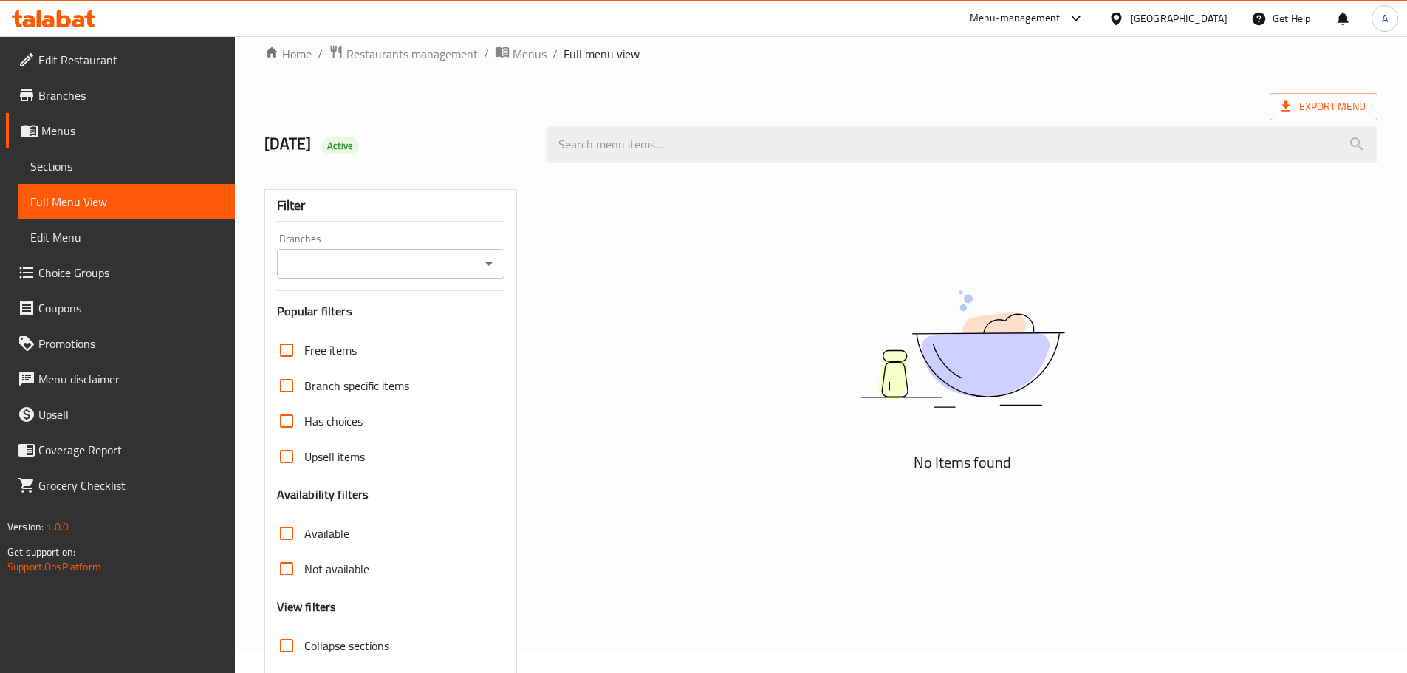
scroll to position [113, 0]
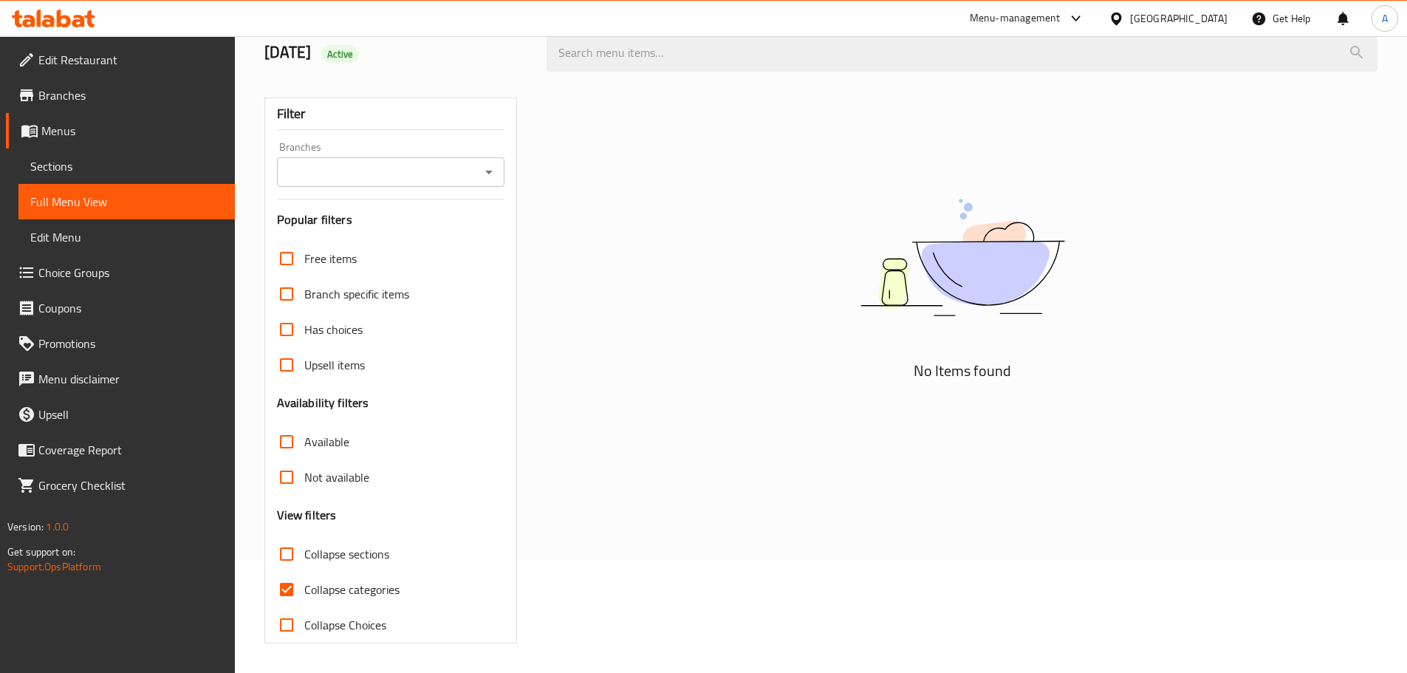
click at [96, 157] on span "Sections" at bounding box center [126, 166] width 193 height 18
